Goal: Task Accomplishment & Management: Complete application form

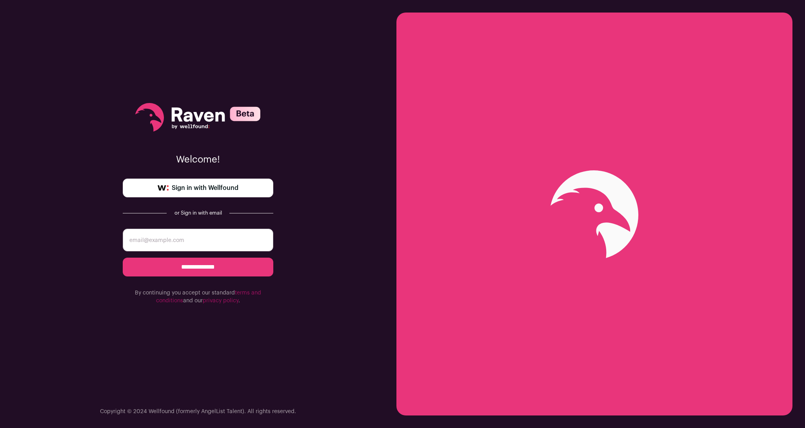
click at [211, 188] on span "Sign in with Wellfound" at bounding box center [205, 187] width 67 height 9
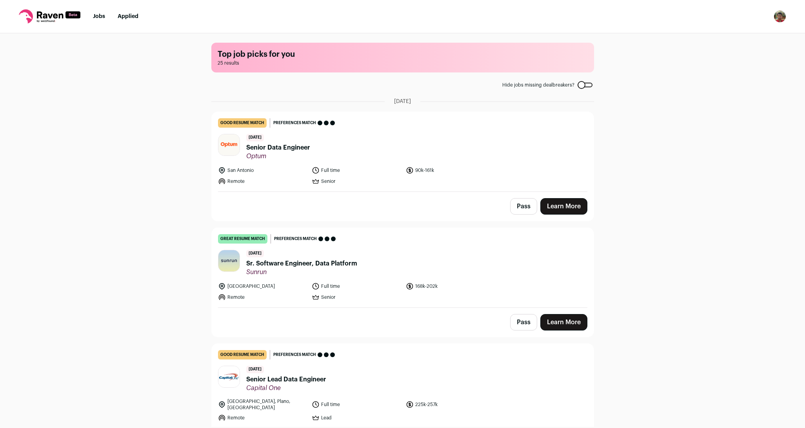
click at [292, 148] on span "Senior Data Engineer" at bounding box center [278, 147] width 64 height 9
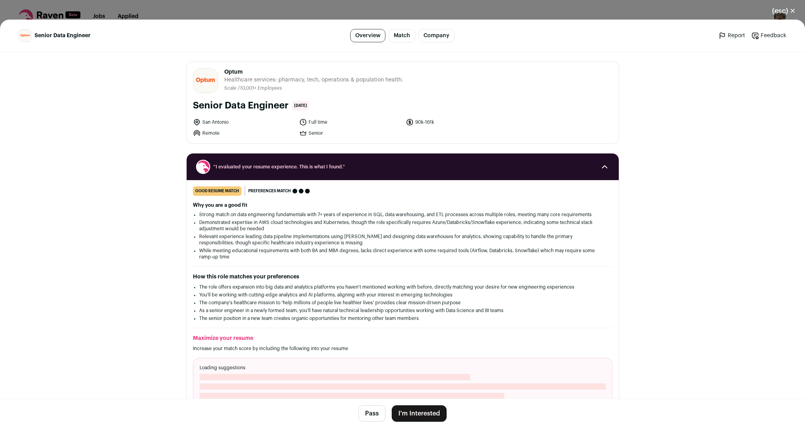
click at [235, 234] on li "Relevant experience leading data pipeline implementations using [PERSON_NAME] a…" at bounding box center [402, 240] width 407 height 13
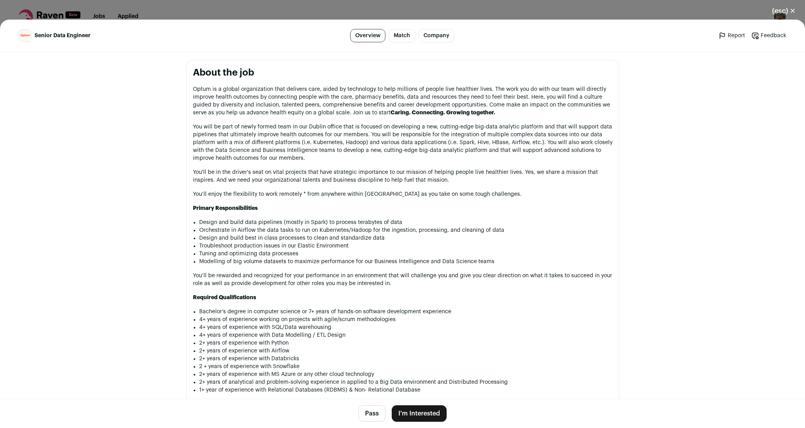
scroll to position [517, 0]
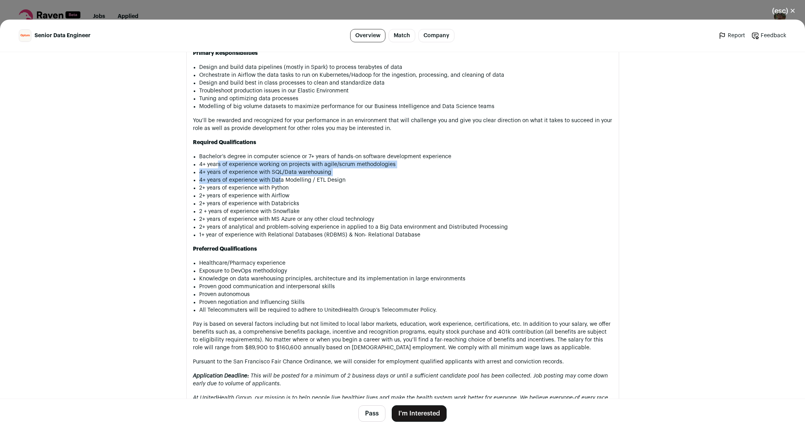
drag, startPoint x: 214, startPoint y: 165, endPoint x: 318, endPoint y: 204, distance: 111.4
click at [315, 203] on ul "Bachelor’s degree in computer science or 7+ years of hands-on software developm…" at bounding box center [405, 196] width 413 height 86
click at [337, 208] on li "2+ years of experience with Databricks" at bounding box center [405, 204] width 413 height 8
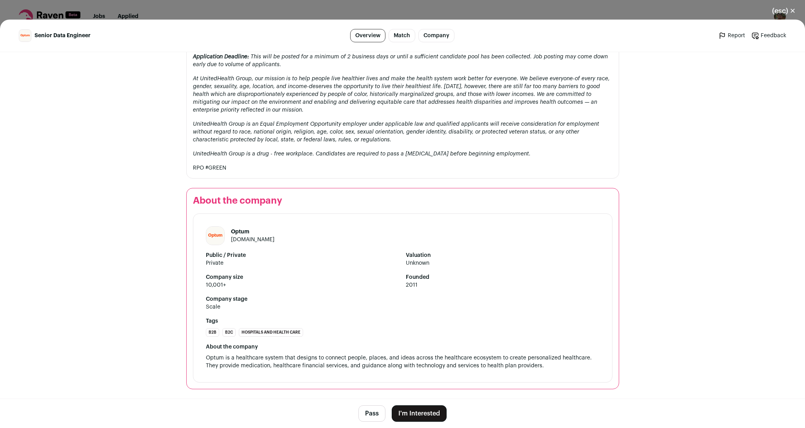
scroll to position [748, 0]
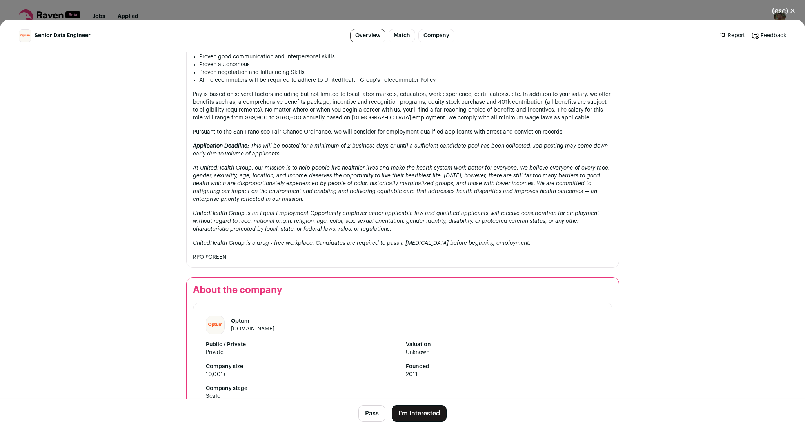
click at [427, 406] on button "I'm Interested" at bounding box center [419, 414] width 55 height 16
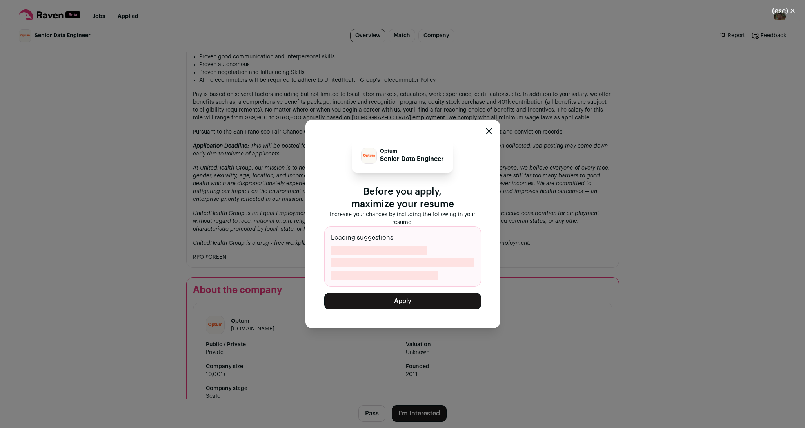
click at [414, 300] on button "Apply" at bounding box center [402, 301] width 157 height 16
